Goal: Task Accomplishment & Management: Complete application form

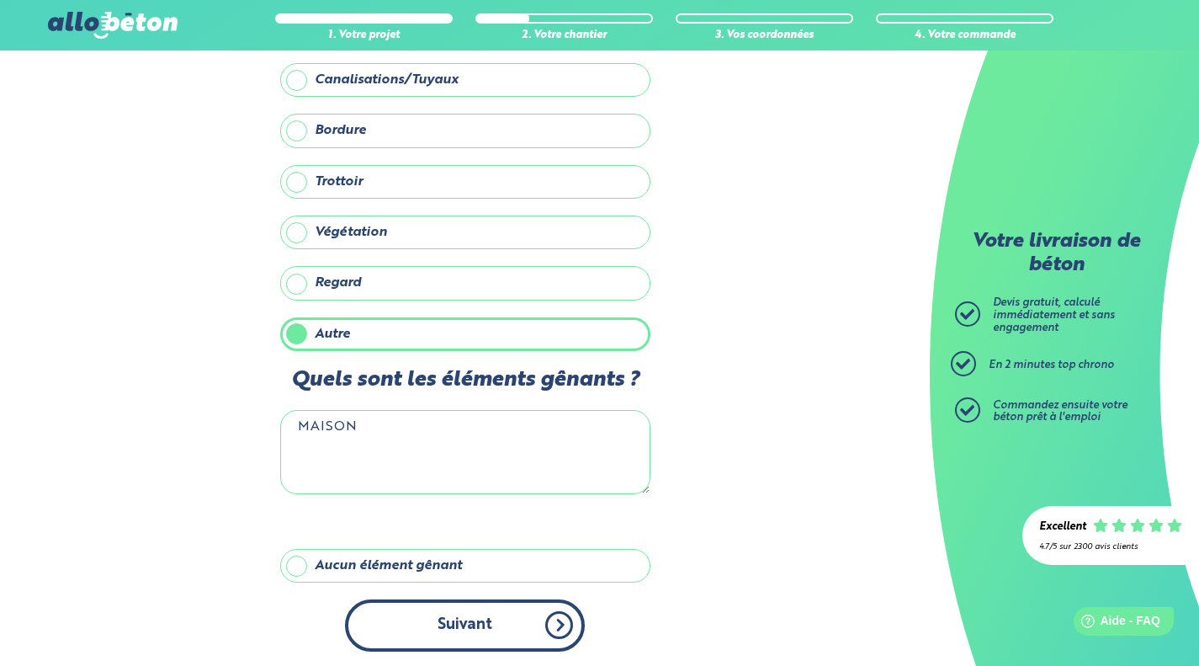
click at [540, 638] on button "Suivant" at bounding box center [465, 624] width 240 height 51
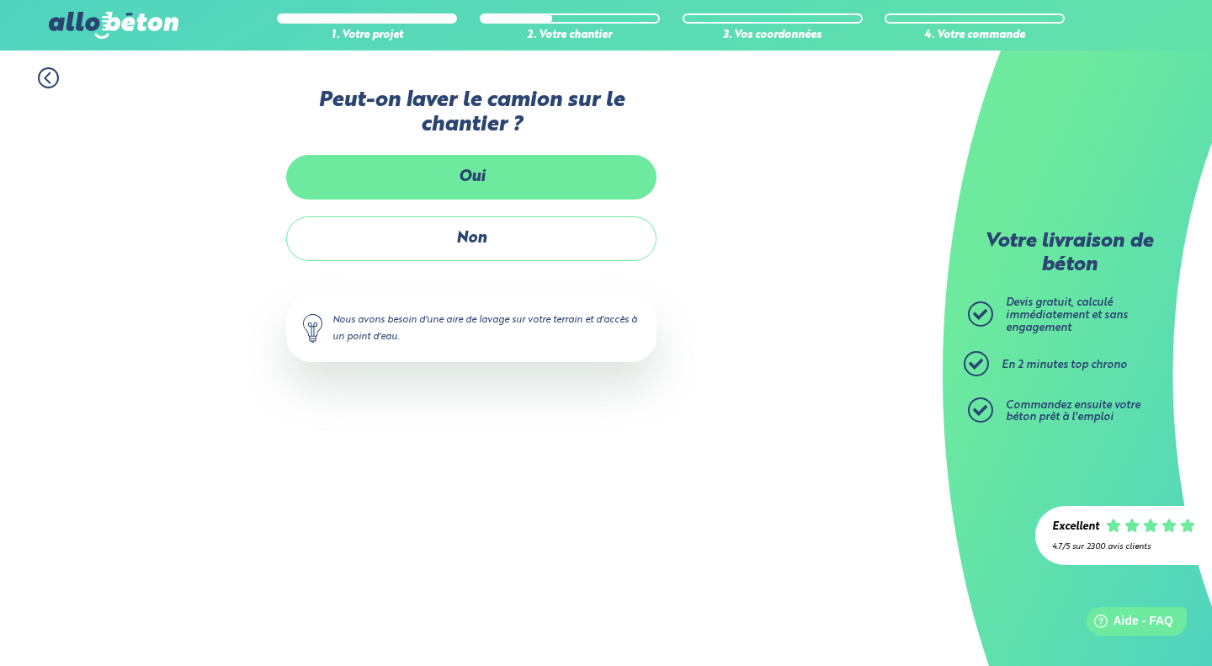
click at [537, 190] on label "Oui" at bounding box center [471, 177] width 370 height 45
click at [0, 0] on input "Oui" at bounding box center [0, 0] width 0 height 0
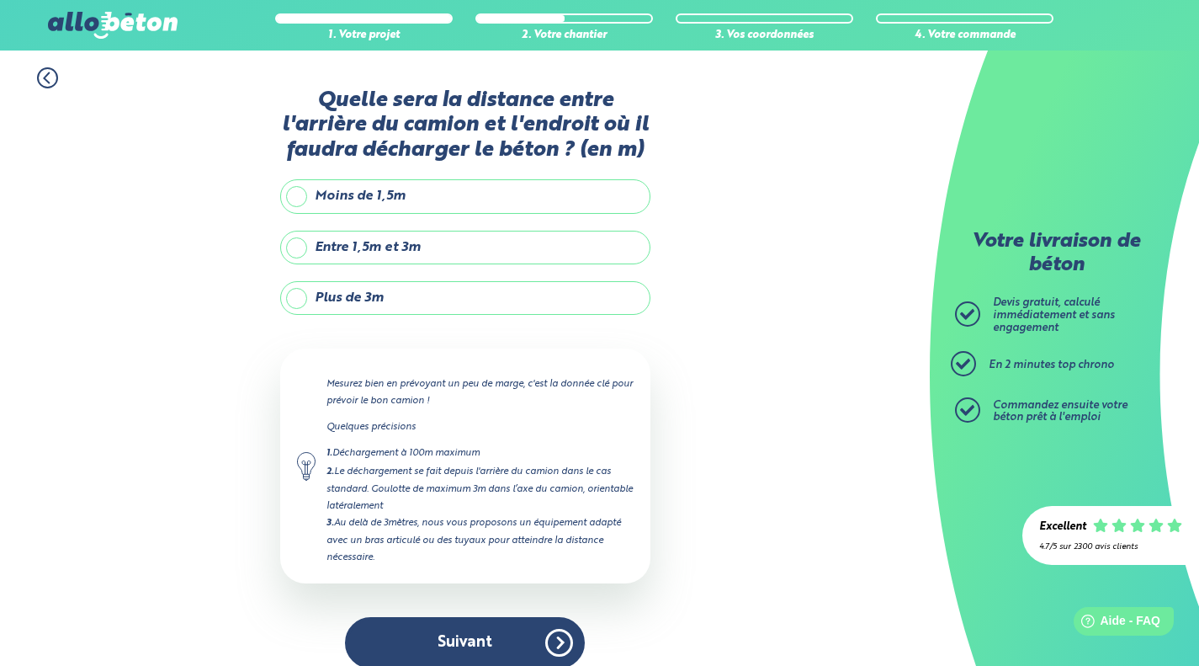
click at [492, 287] on label "Plus de 3m" at bounding box center [465, 298] width 370 height 34
click at [0, 0] on input "Plus de 3m" at bounding box center [0, 0] width 0 height 0
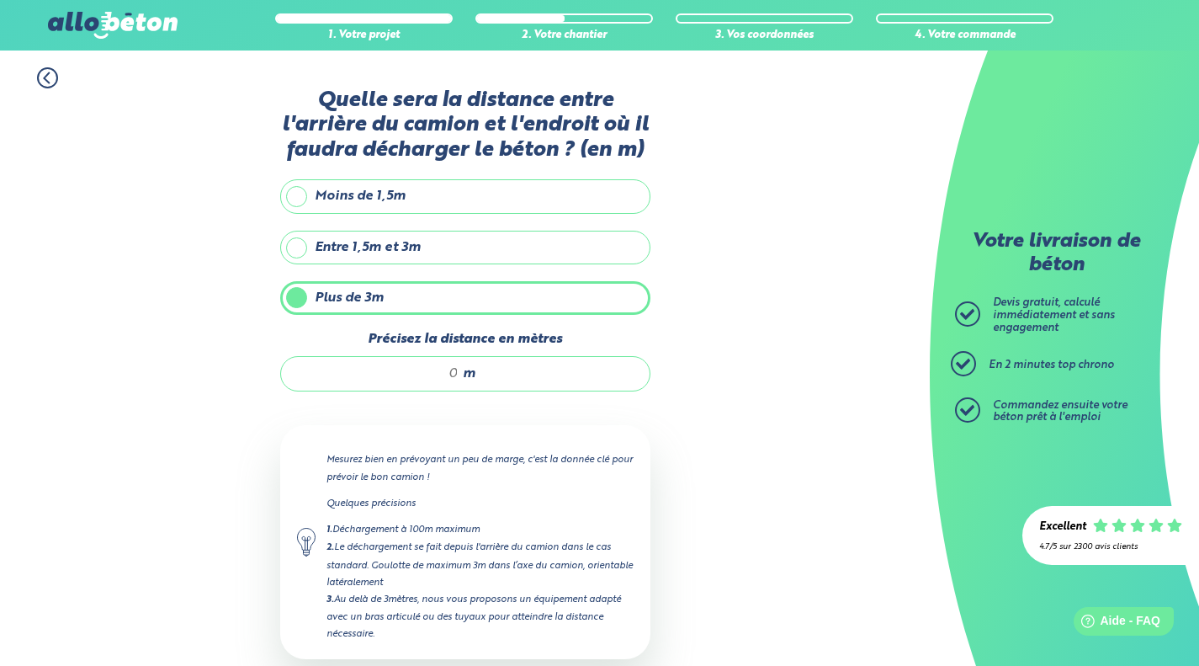
click at [459, 369] on div "m" at bounding box center [465, 373] width 370 height 35
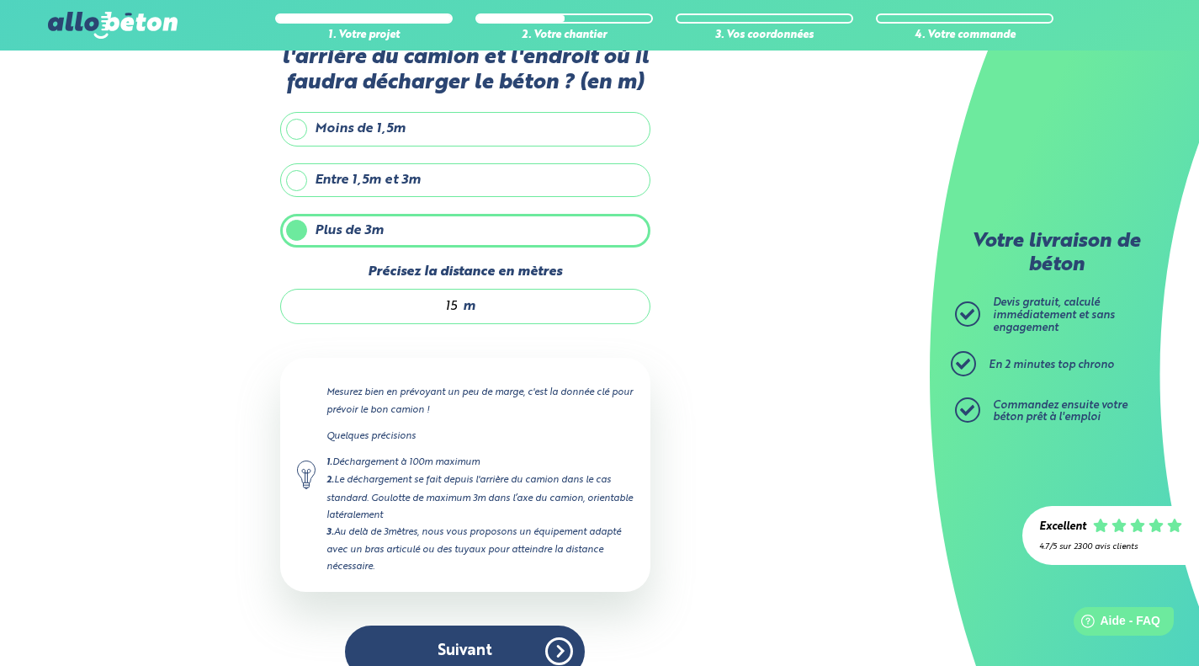
scroll to position [93, 0]
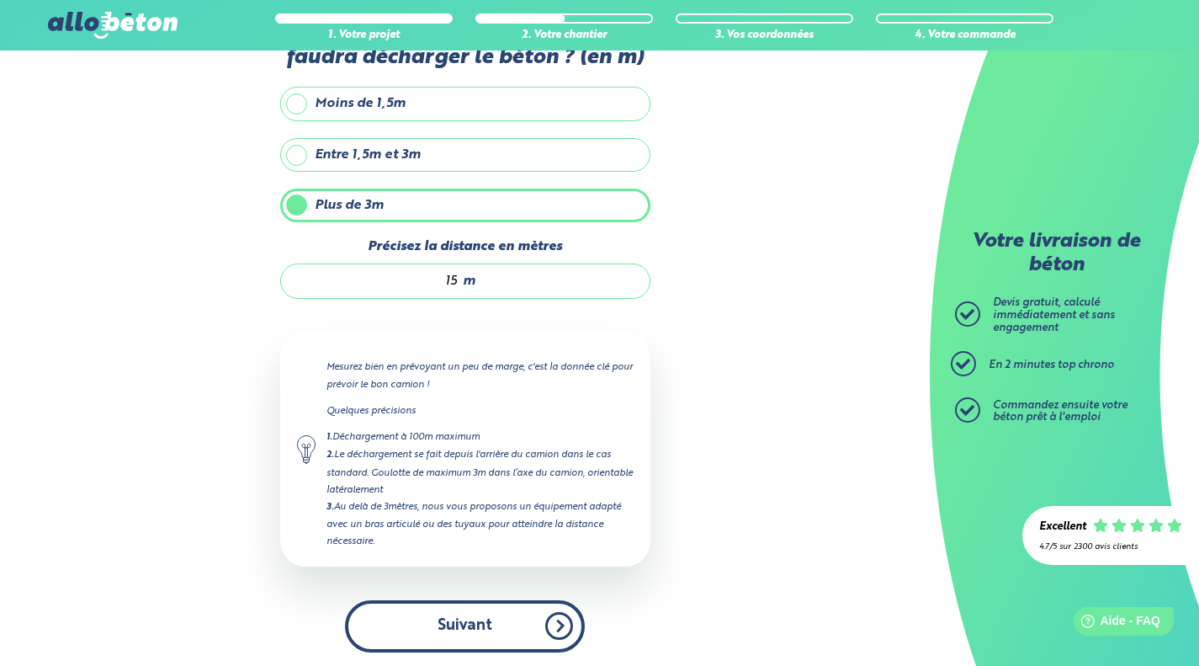
type input "15"
click at [490, 608] on button "Suivant" at bounding box center [465, 625] width 240 height 51
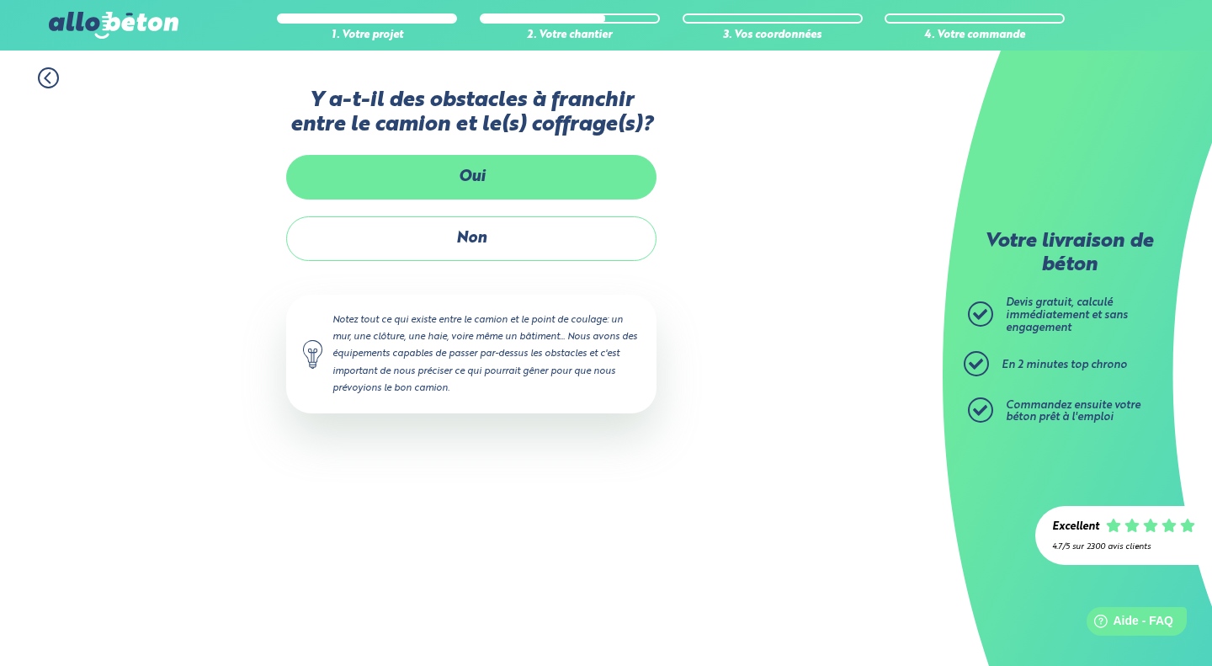
click at [534, 183] on label "Oui" at bounding box center [471, 177] width 370 height 45
click at [0, 0] on input "Oui" at bounding box center [0, 0] width 0 height 0
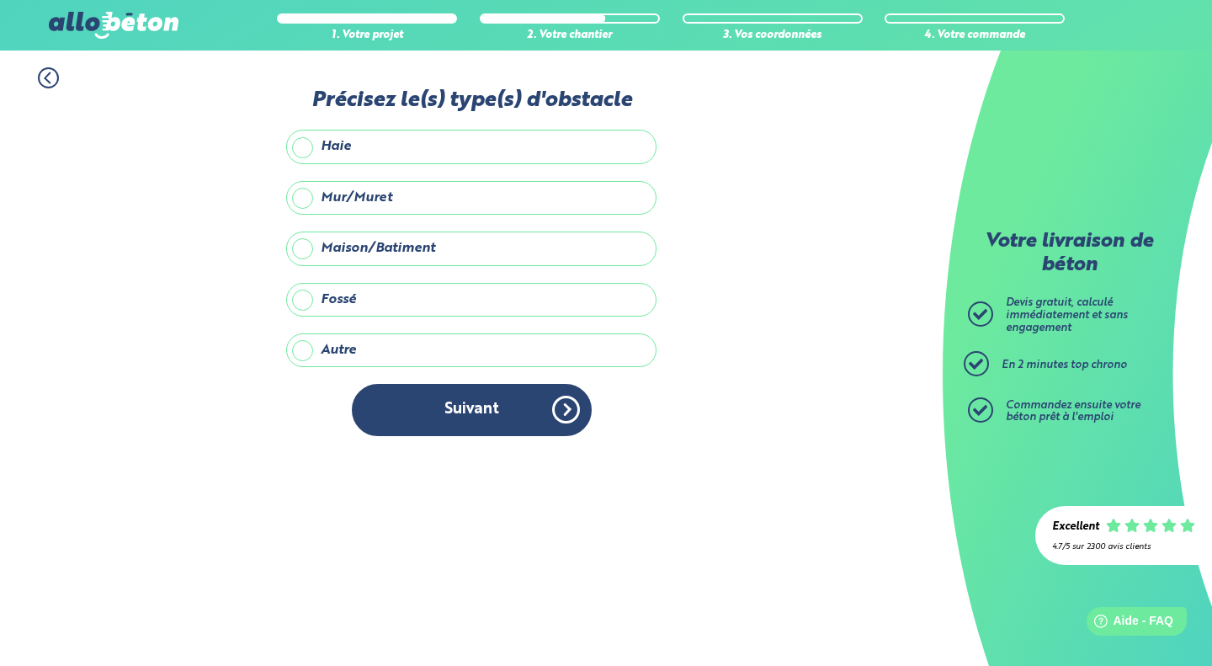
click at [507, 246] on label "Maison/Batiment" at bounding box center [471, 248] width 370 height 34
click at [0, 0] on input "Maison/Batiment" at bounding box center [0, 0] width 0 height 0
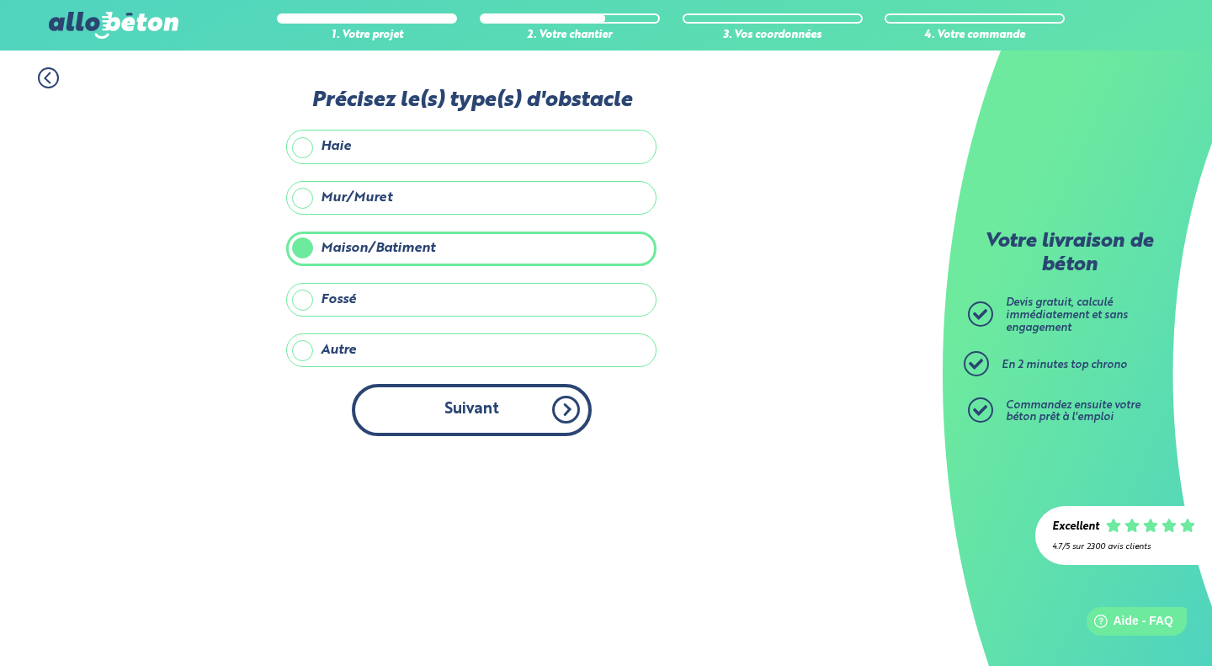
click at [524, 406] on button "Suivant" at bounding box center [472, 409] width 240 height 51
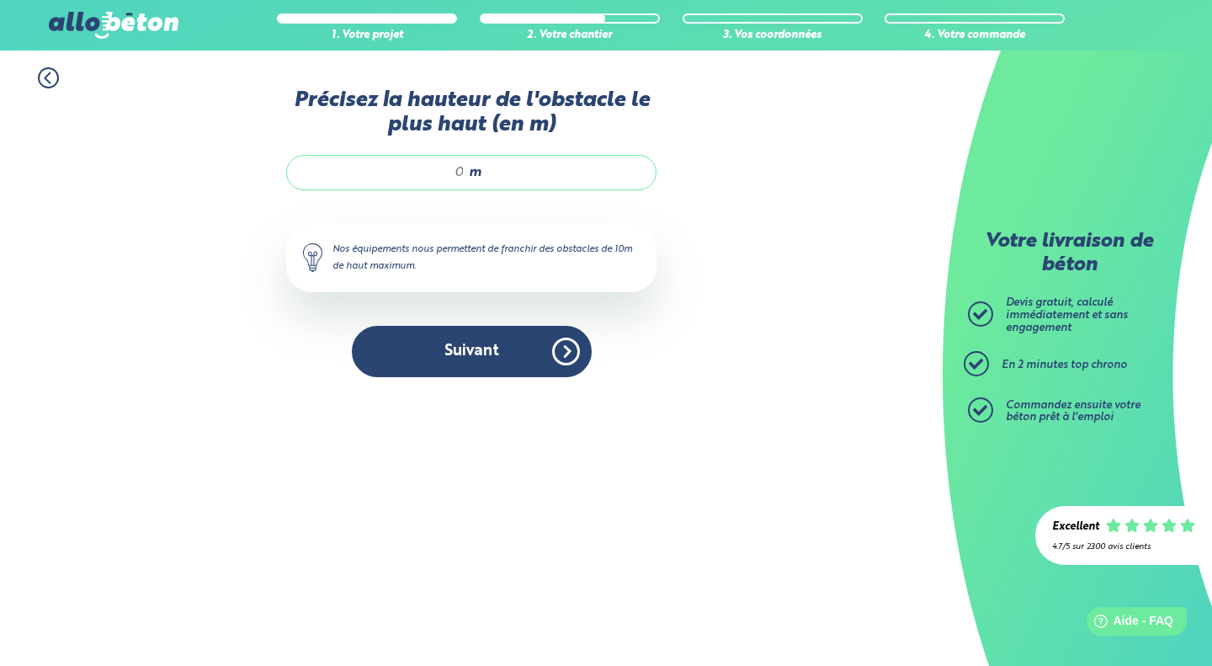
click at [465, 173] on div "m" at bounding box center [471, 172] width 370 height 35
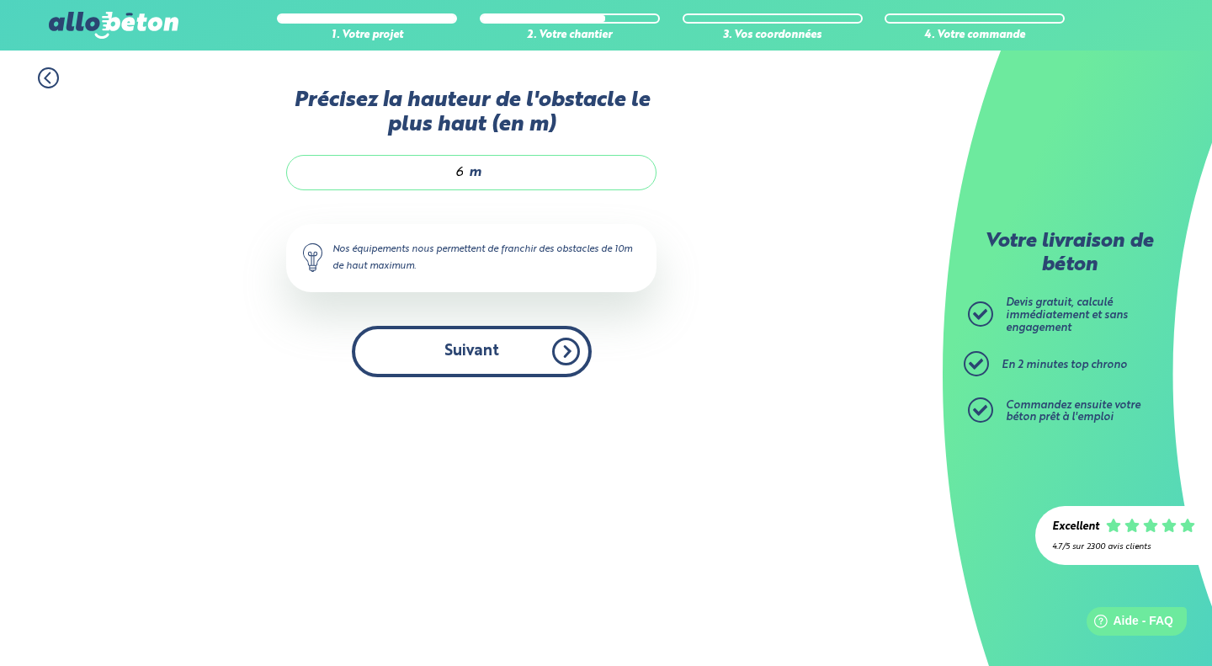
type input "6"
click at [483, 359] on button "Suivant" at bounding box center [472, 351] width 240 height 51
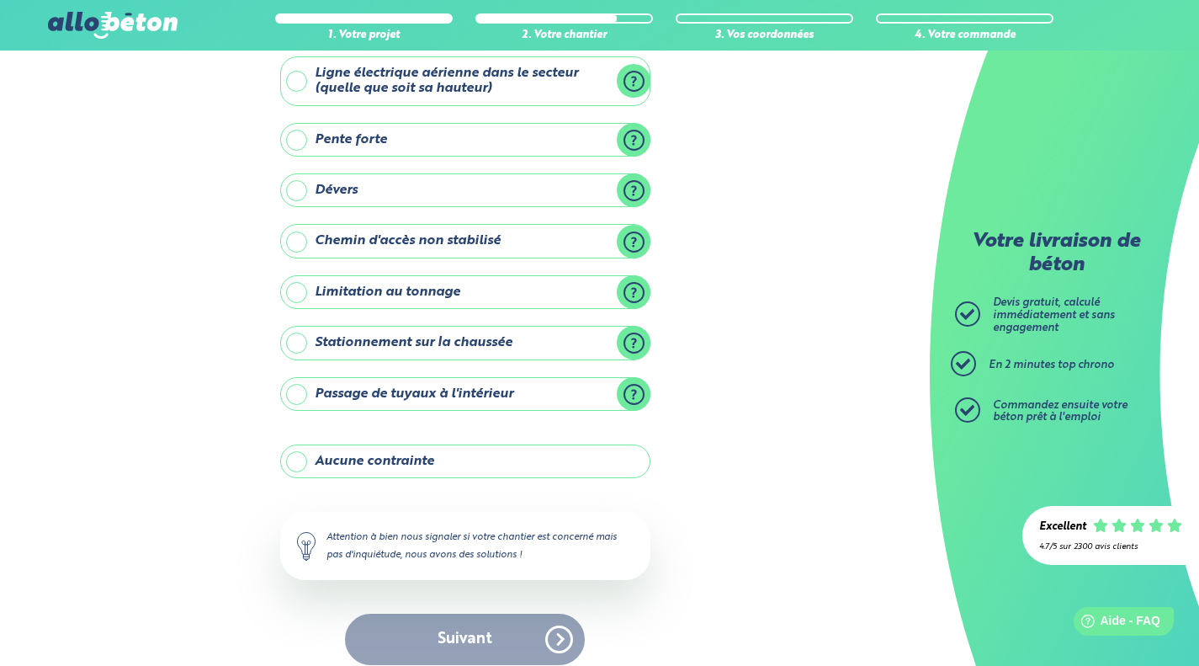
scroll to position [114, 0]
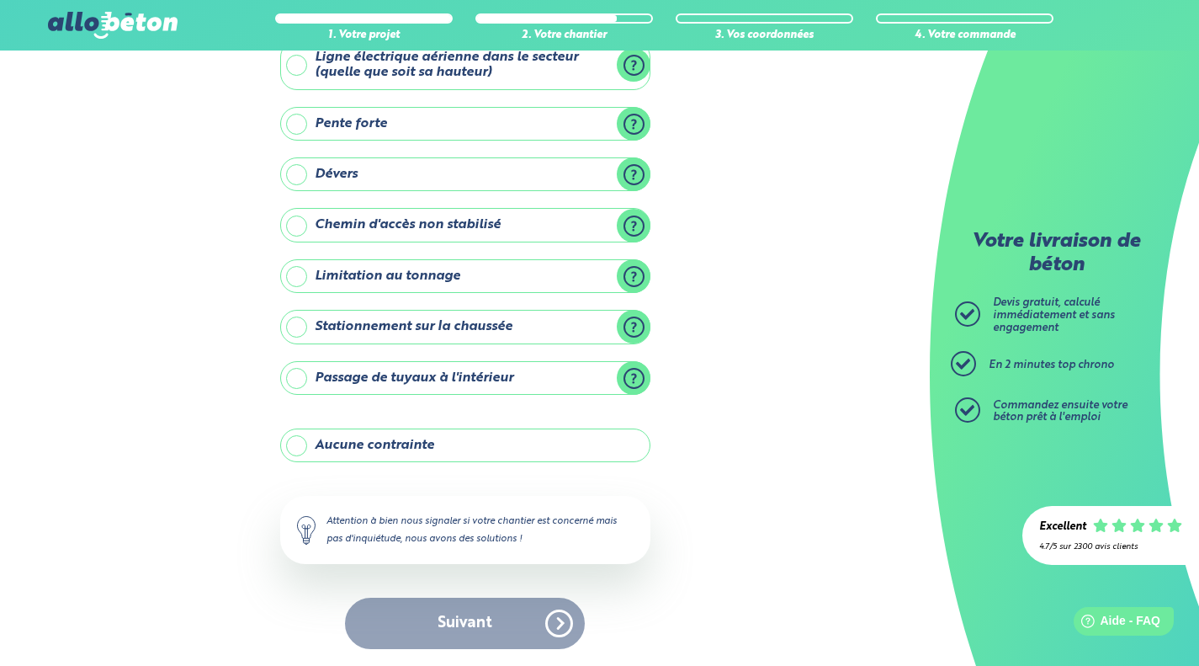
click at [564, 441] on label "Aucune contrainte" at bounding box center [465, 445] width 370 height 34
click at [0, 0] on input "Aucune contrainte" at bounding box center [0, 0] width 0 height 0
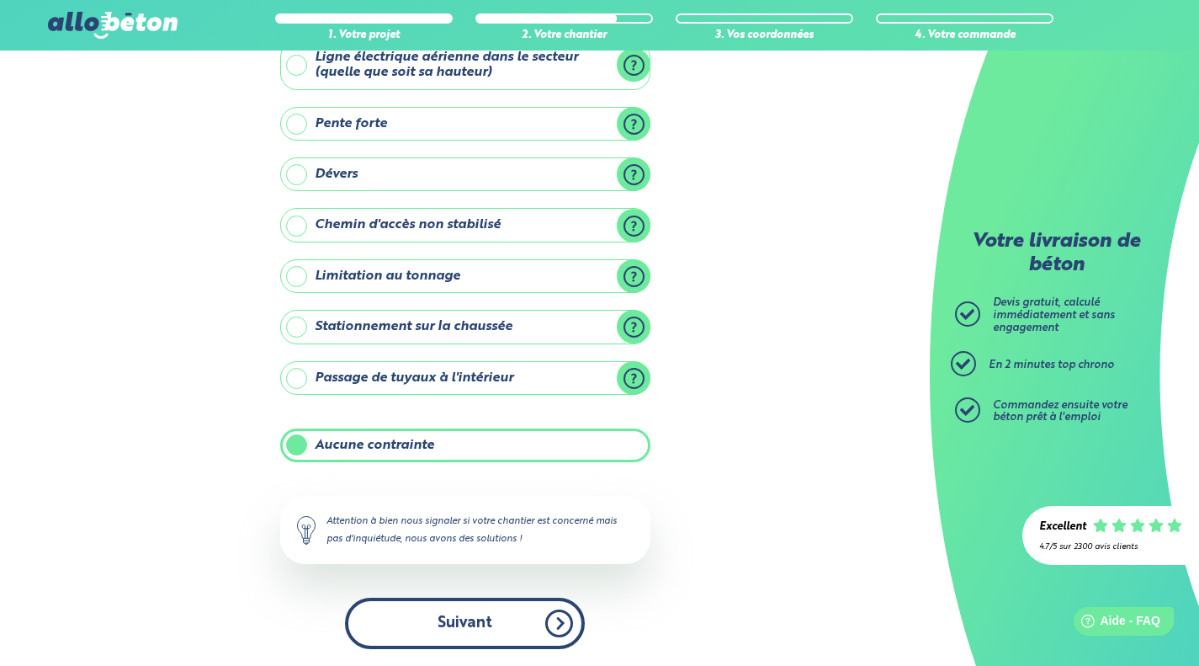
click at [555, 623] on button "Suivant" at bounding box center [465, 623] width 240 height 51
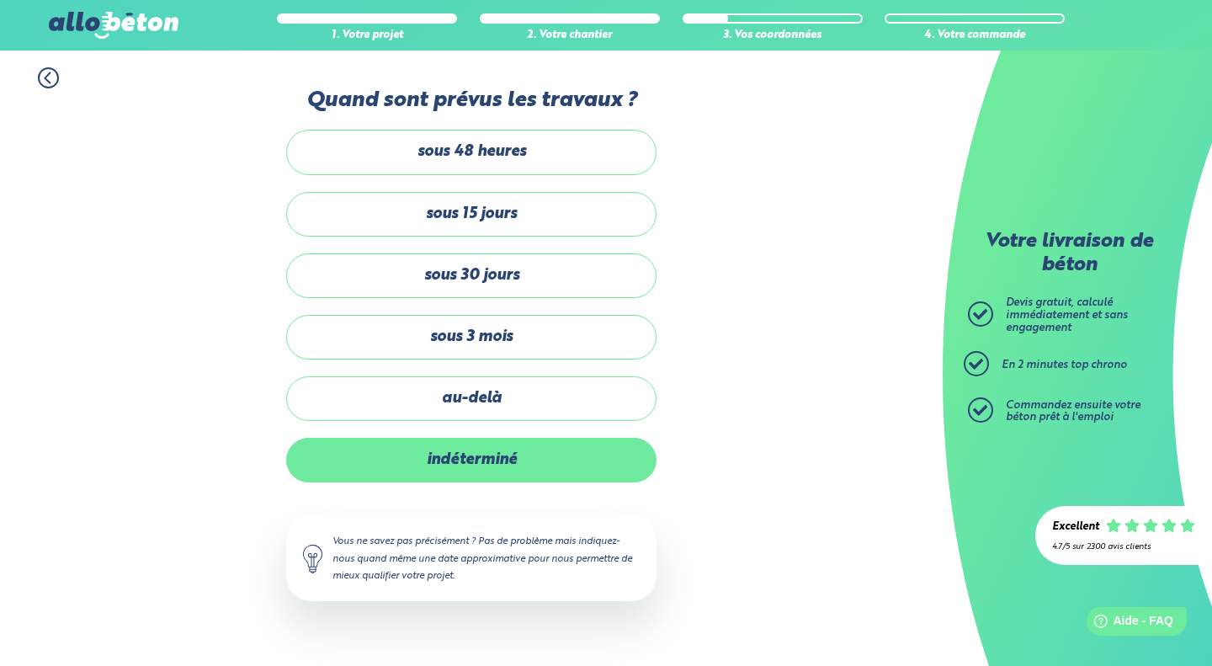
click at [501, 458] on label "indéterminé" at bounding box center [471, 460] width 370 height 45
click at [0, 0] on input "indéterminé" at bounding box center [0, 0] width 0 height 0
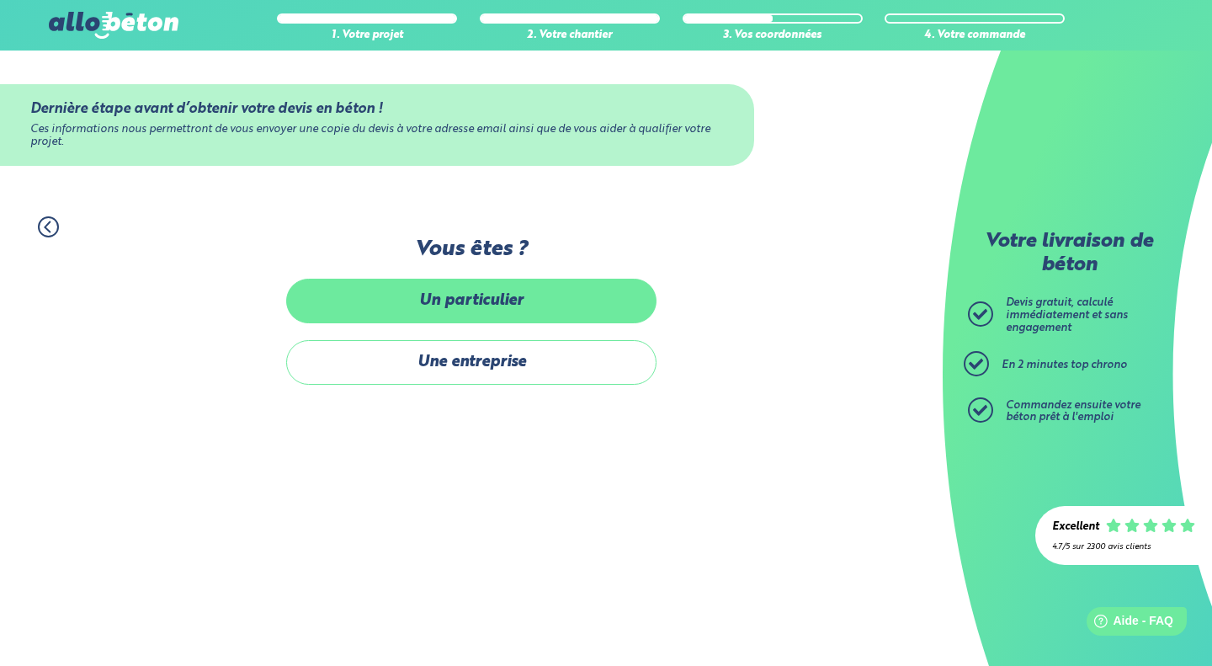
click at [513, 305] on label "Un particulier" at bounding box center [471, 301] width 370 height 45
click at [0, 0] on input "Un particulier" at bounding box center [0, 0] width 0 height 0
